Goal: Information Seeking & Learning: Learn about a topic

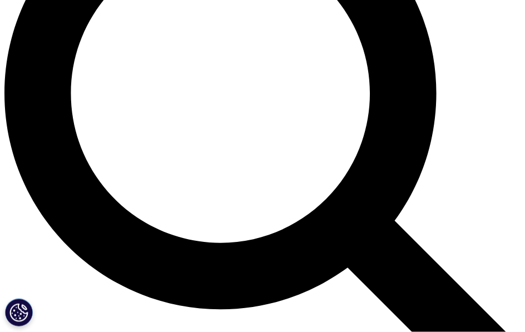
scroll to position [657, 0]
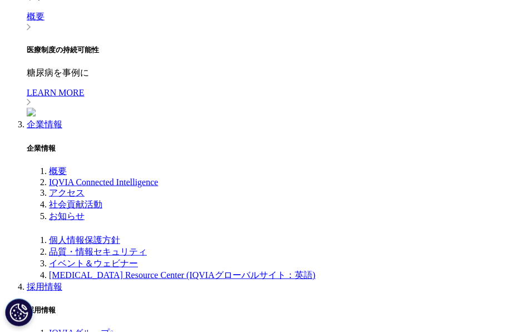
scroll to position [1008, 0]
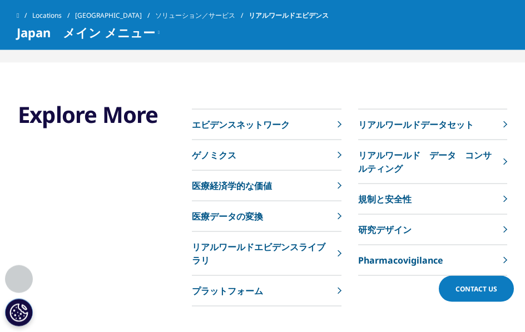
scroll to position [2433, 0]
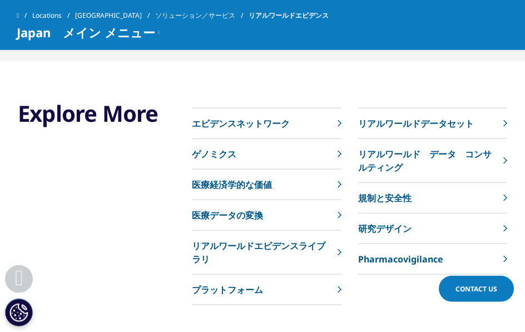
click at [333, 150] on link "ゲノミクス" at bounding box center [266, 154] width 149 height 31
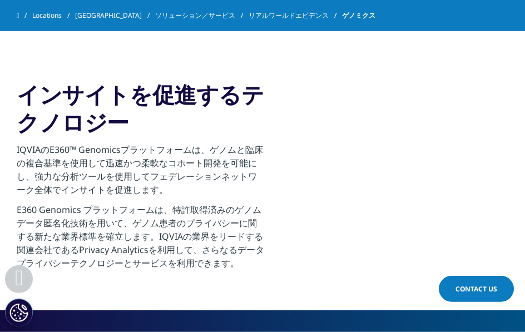
scroll to position [938, 0]
